Goal: Information Seeking & Learning: Understand process/instructions

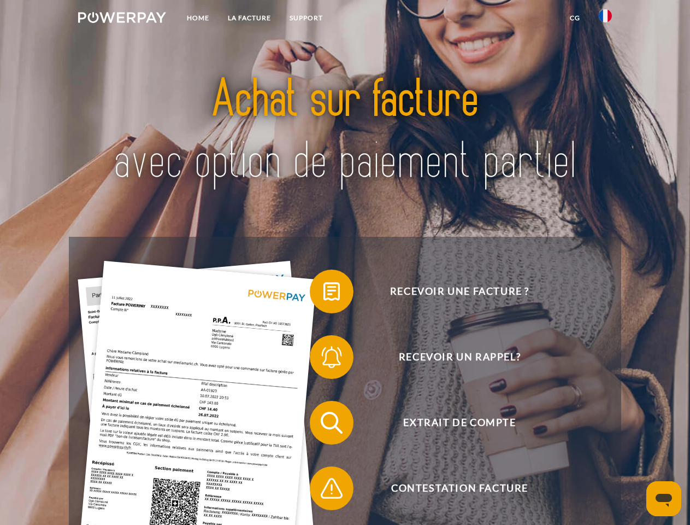
click at [122, 19] on img at bounding box center [122, 17] width 88 height 11
click at [605, 19] on img at bounding box center [605, 15] width 13 height 13
click at [575, 18] on link "CG" at bounding box center [575, 18] width 29 height 20
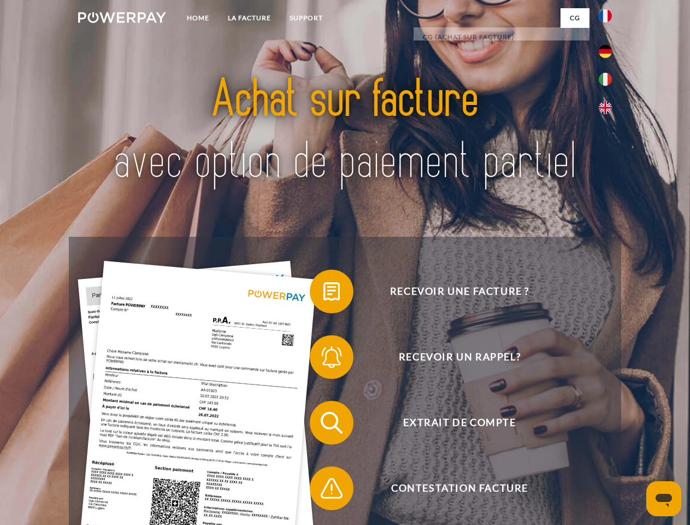
click at [323, 293] on span at bounding box center [315, 291] width 55 height 55
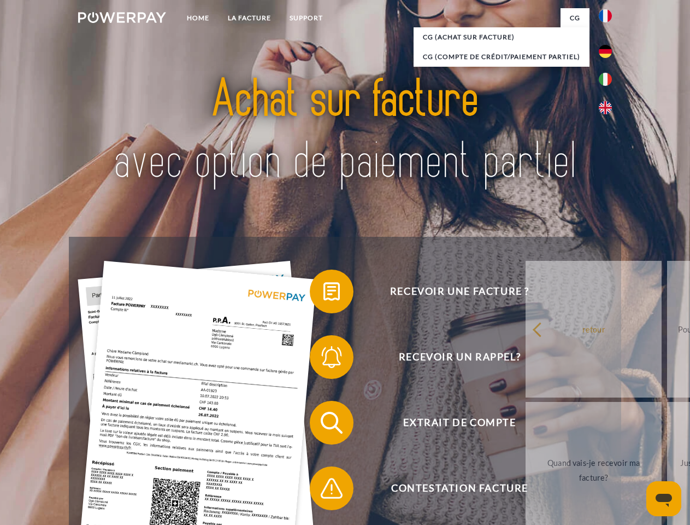
click at [323, 359] on span at bounding box center [315, 356] width 55 height 55
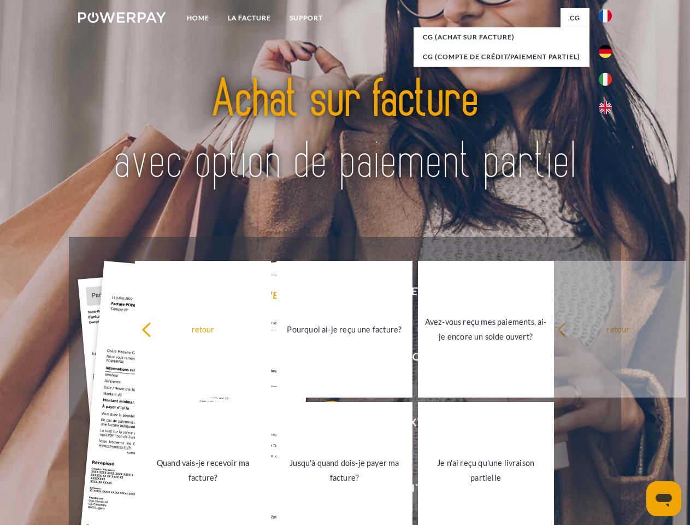
click at [323, 425] on link "Jusqu'à quand dois-je payer ma facture?" at bounding box center [344, 470] width 136 height 137
click at [323, 490] on span at bounding box center [315, 488] width 55 height 55
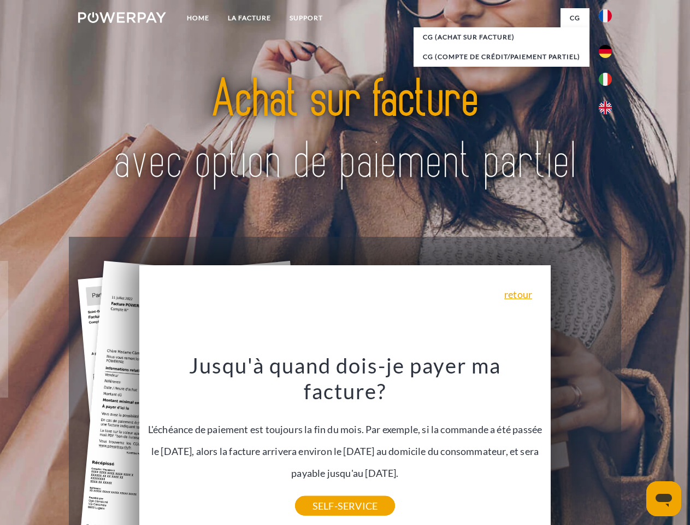
click at [664, 498] on icon "Ouvrir la fenêtre de messagerie" at bounding box center [664, 499] width 16 height 13
